Goal: Find contact information: Find contact information

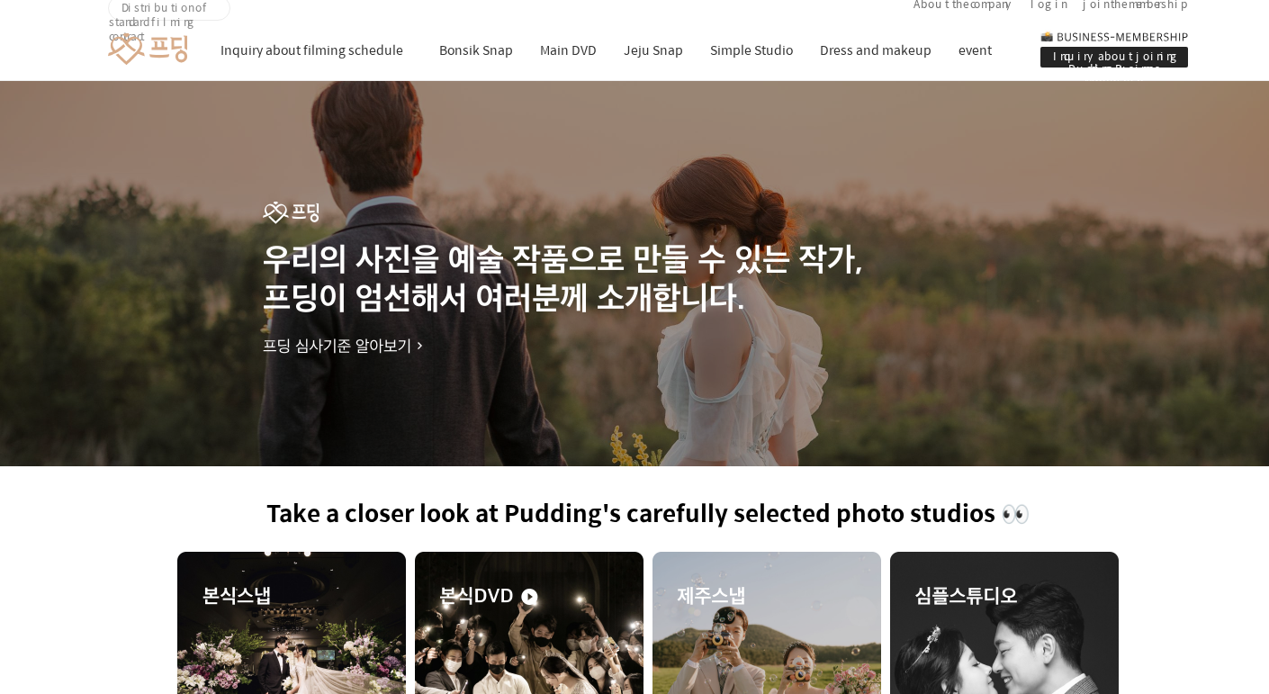
scroll to position [2424, 0]
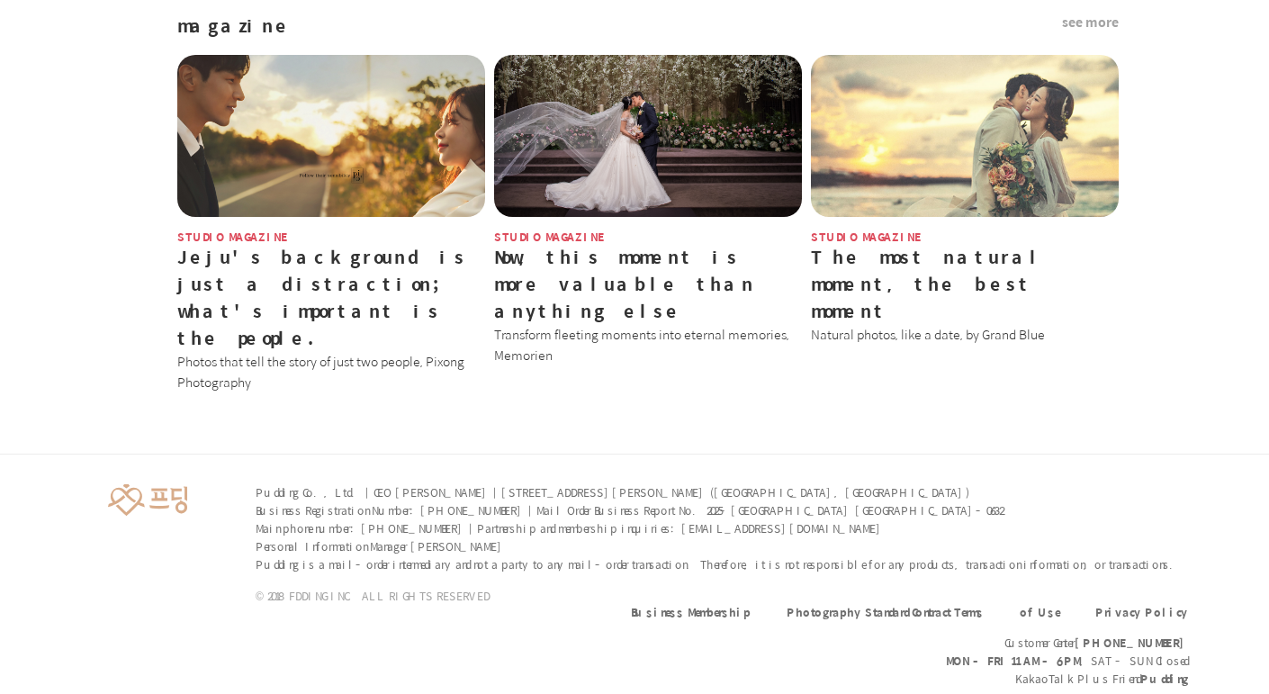
drag, startPoint x: 441, startPoint y: 464, endPoint x: 883, endPoint y: 459, distance: 442.0
click at [886, 483] on p "Pudding Co., Ltd. | CEO [PERSON_NAME] | [STREET_ADDRESS][PERSON_NAME] ([GEOGRAP…" at bounding box center [718, 492] width 924 height 18
copy font "[STREET_ADDRESS][PERSON_NAME] ([GEOGRAPHIC_DATA] 1-ga, [GEOGRAPHIC_DATA])"
click at [418, 502] on font "Business Registration Number: [PHONE_NUMBER] | Mail Order Business Report No. 2…" at bounding box center [629, 510] width 747 height 16
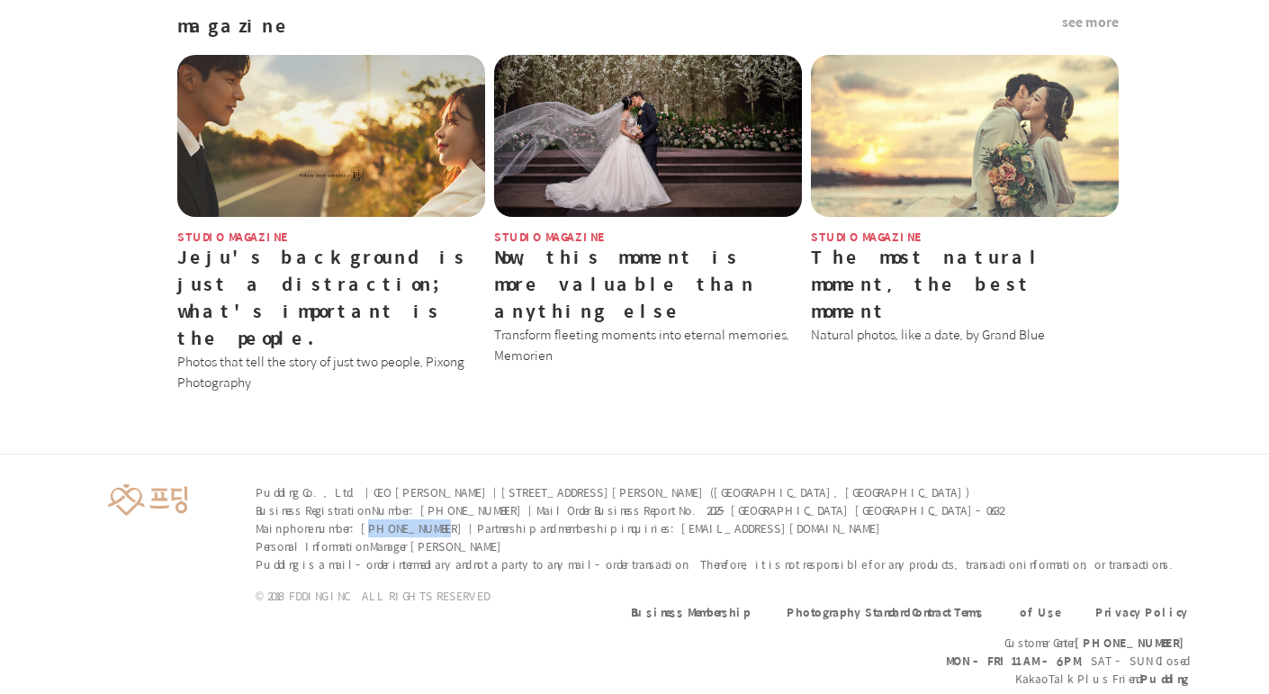
drag, startPoint x: 366, startPoint y: 498, endPoint x: 438, endPoint y: 499, distance: 72.0
click at [438, 520] on font "Main phone number: [PHONE_NUMBER] | Partnership and membership inquiries: [EMAI…" at bounding box center [570, 528] width 628 height 16
copy font "[PHONE_NUMBER]"
